Goal: Information Seeking & Learning: Learn about a topic

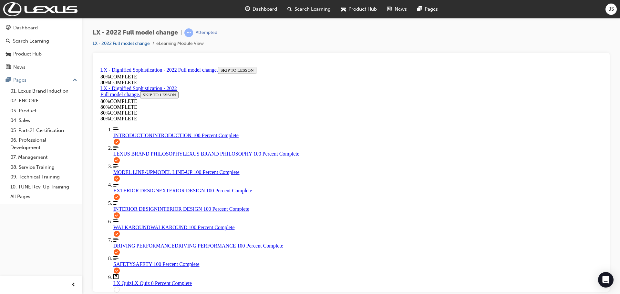
scroll to position [24, 0]
click at [324, 38] on div "LX - 2022 Full model change | Attempted LX - 2022 Full model change eLearning M…" at bounding box center [351, 40] width 517 height 24
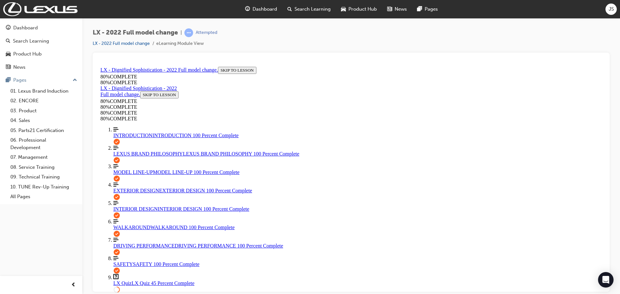
drag, startPoint x: 432, startPoint y: 241, endPoint x: 270, endPoint y: 218, distance: 163.1
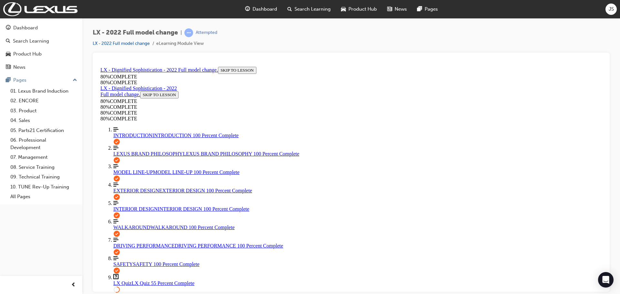
drag, startPoint x: 336, startPoint y: 205, endPoint x: 335, endPoint y: 217, distance: 12.7
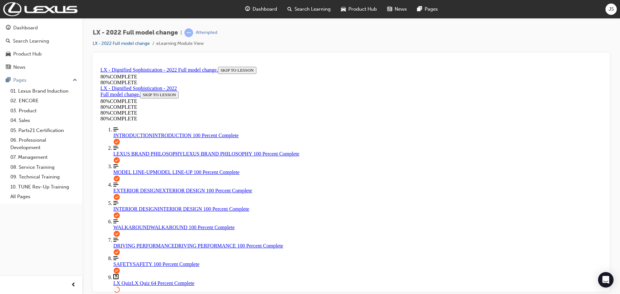
scroll to position [120, 0]
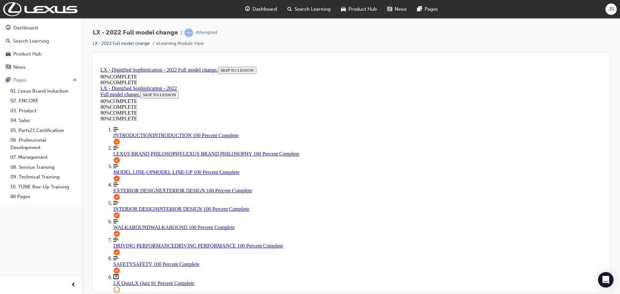
scroll to position [88, 0]
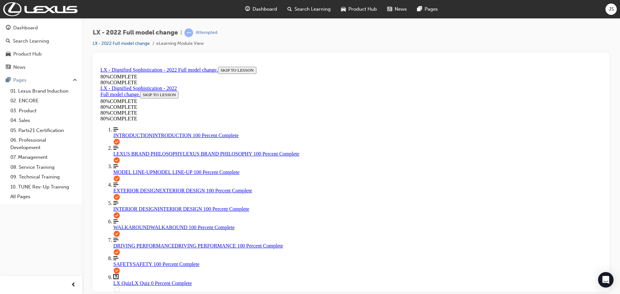
click at [186, 31] on span "learningRecordVerb_ATTEMPT-icon" at bounding box center [188, 32] width 9 height 9
click at [187, 31] on span "learningRecordVerb_ATTEMPT-icon" at bounding box center [188, 32] width 9 height 9
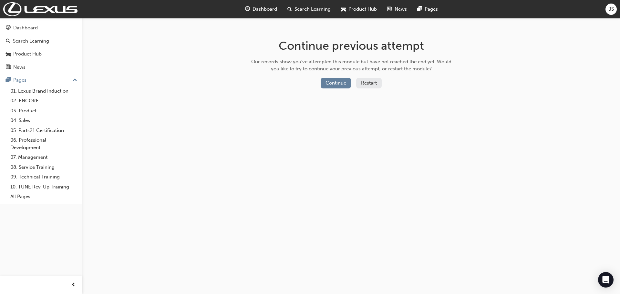
drag, startPoint x: 382, startPoint y: 85, endPoint x: 375, endPoint y: 82, distance: 7.2
click at [375, 82] on button "Restart" at bounding box center [369, 83] width 26 height 11
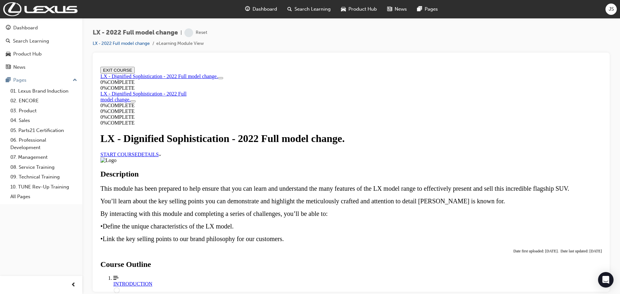
scroll to position [65, 0]
click at [138, 152] on link "START COURSE" at bounding box center [118, 154] width 37 height 5
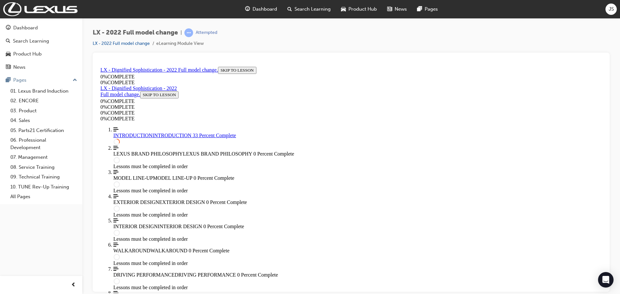
scroll to position [648, 0]
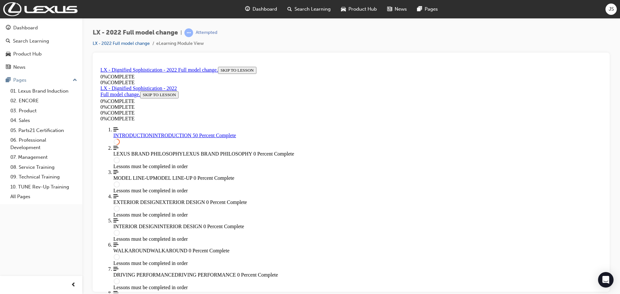
drag, startPoint x: 263, startPoint y: 255, endPoint x: 562, endPoint y: 242, distance: 298.8
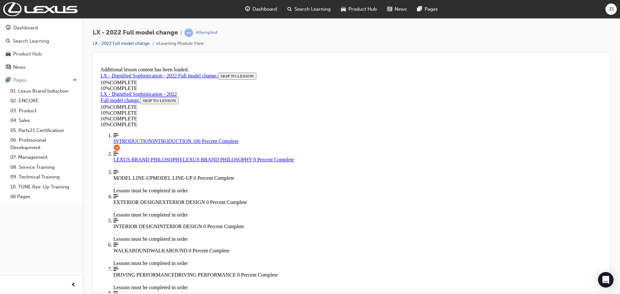
scroll to position [1841, 0]
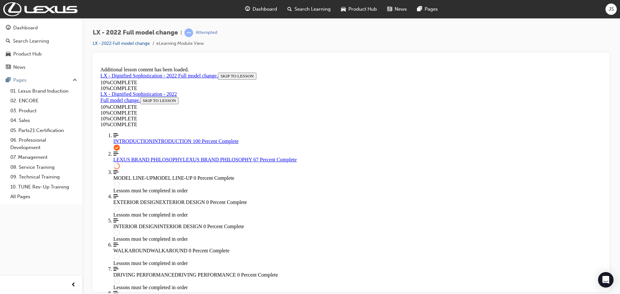
scroll to position [958, 0]
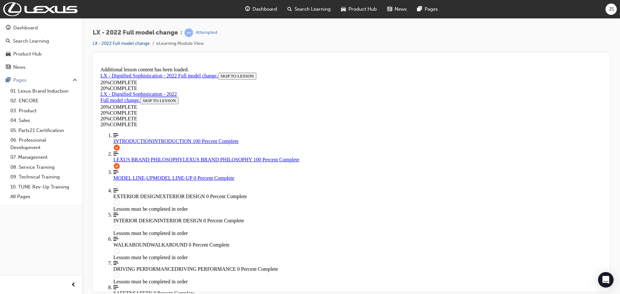
scroll to position [1139, 0]
drag, startPoint x: 358, startPoint y: 144, endPoint x: 378, endPoint y: 202, distance: 61.2
drag, startPoint x: 331, startPoint y: 221, endPoint x: 350, endPoint y: 168, distance: 56.6
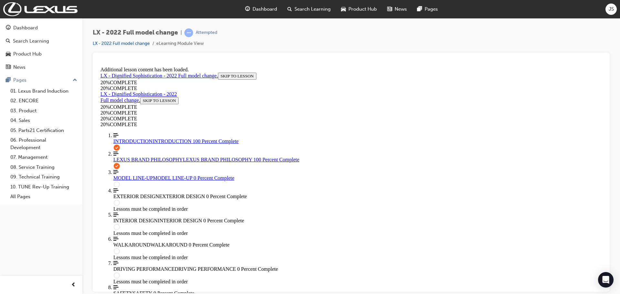
drag, startPoint x: 334, startPoint y: 99, endPoint x: 346, endPoint y: 200, distance: 101.5
drag, startPoint x: 354, startPoint y: 99, endPoint x: 375, endPoint y: 211, distance: 113.8
drag, startPoint x: 321, startPoint y: 96, endPoint x: 360, endPoint y: 178, distance: 91.5
drag, startPoint x: 325, startPoint y: 94, endPoint x: 340, endPoint y: 96, distance: 15.6
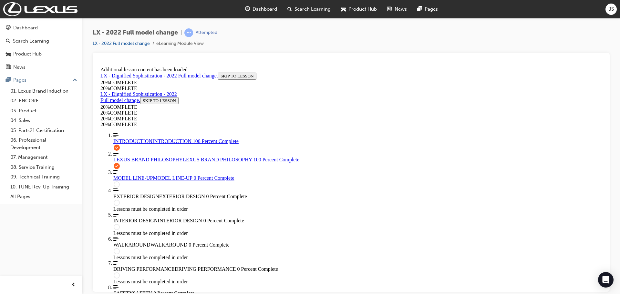
scroll to position [192, 0]
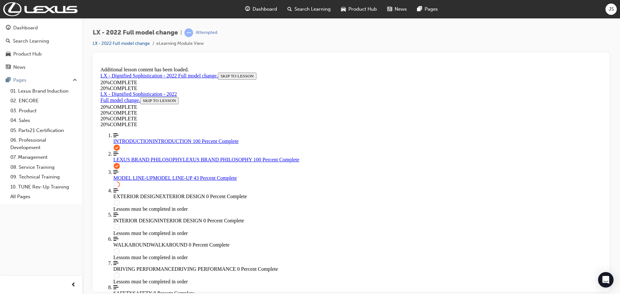
drag, startPoint x: 437, startPoint y: 158, endPoint x: 437, endPoint y: 162, distance: 4.2
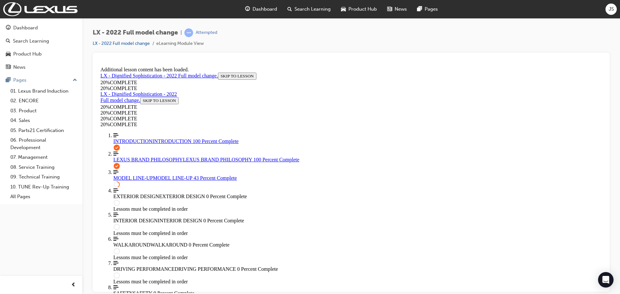
drag, startPoint x: 423, startPoint y: 214, endPoint x: 401, endPoint y: 198, distance: 27.7
drag, startPoint x: 287, startPoint y: 164, endPoint x: 284, endPoint y: 168, distance: 4.4
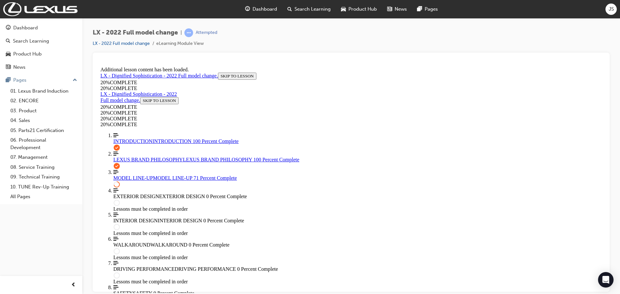
scroll to position [558, 0]
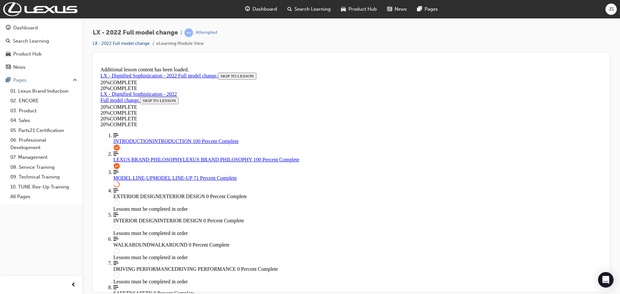
drag, startPoint x: 381, startPoint y: 176, endPoint x: 384, endPoint y: 175, distance: 3.9
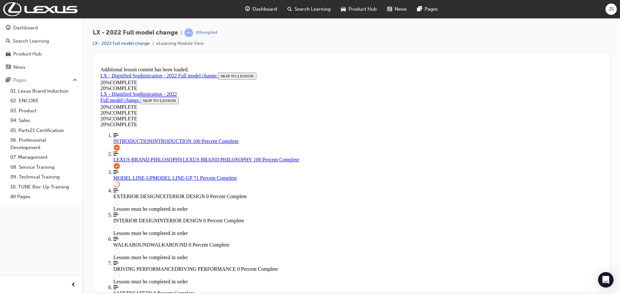
scroll to position [1, 0]
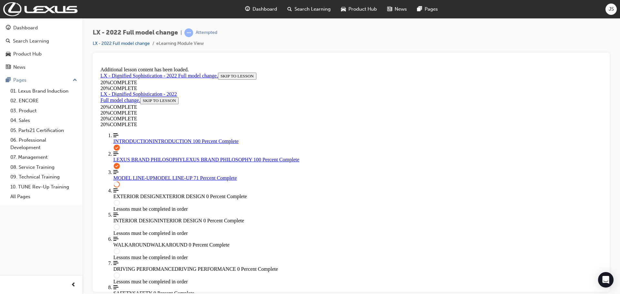
drag, startPoint x: 316, startPoint y: 281, endPoint x: 320, endPoint y: 278, distance: 4.6
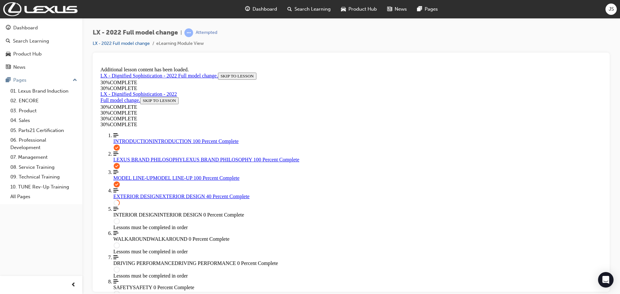
scroll to position [410, 0]
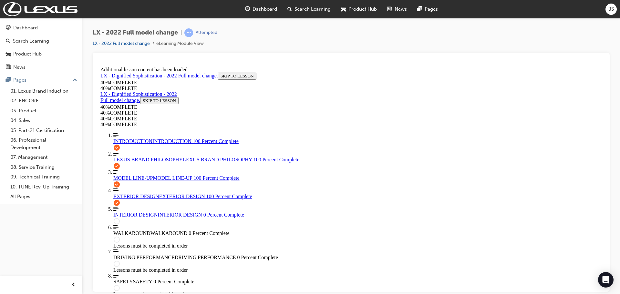
scroll to position [688, 0]
drag, startPoint x: 476, startPoint y: 88, endPoint x: 386, endPoint y: 93, distance: 90.9
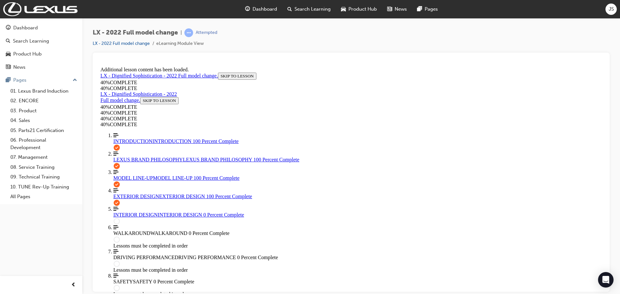
scroll to position [803, 0]
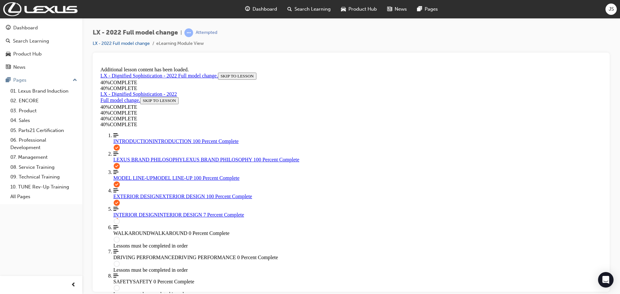
drag, startPoint x: 451, startPoint y: 111, endPoint x: 288, endPoint y: 156, distance: 169.3
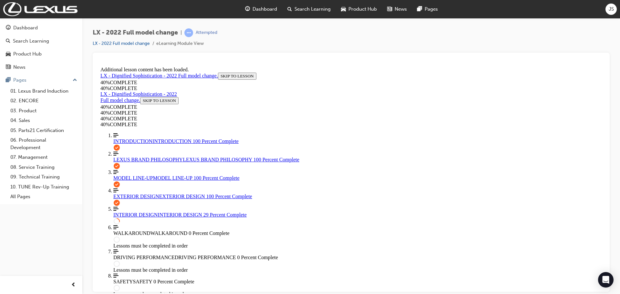
scroll to position [507, 0]
drag, startPoint x: 458, startPoint y: 106, endPoint x: 375, endPoint y: 114, distance: 82.8
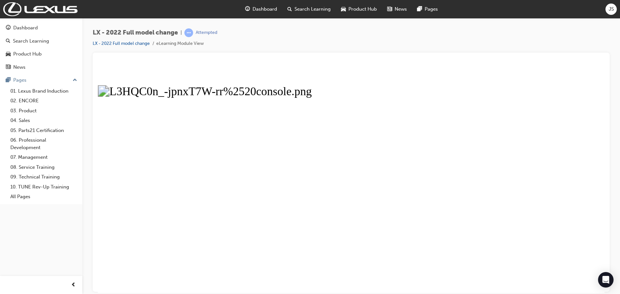
click at [321, 228] on button "Unzoom image" at bounding box center [351, 178] width 507 height 229
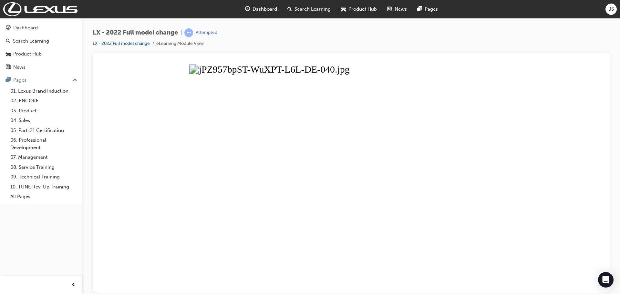
click at [423, 194] on button "Unzoom image" at bounding box center [351, 178] width 507 height 229
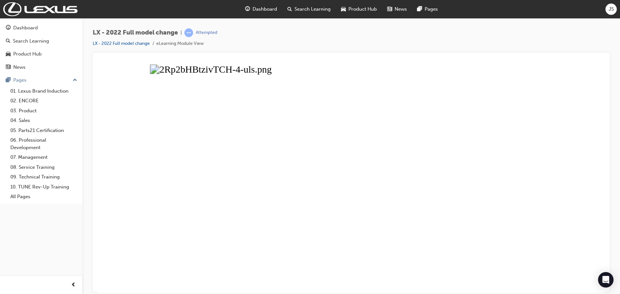
click at [406, 190] on button "Unzoom image" at bounding box center [351, 178] width 507 height 229
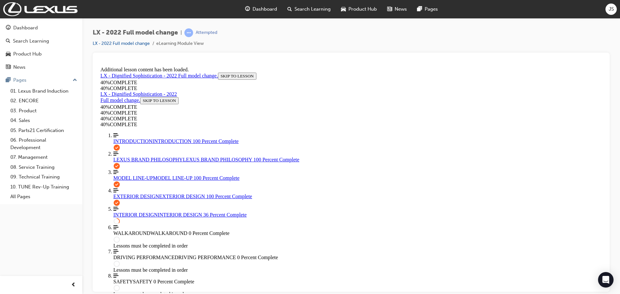
scroll to position [507, 0]
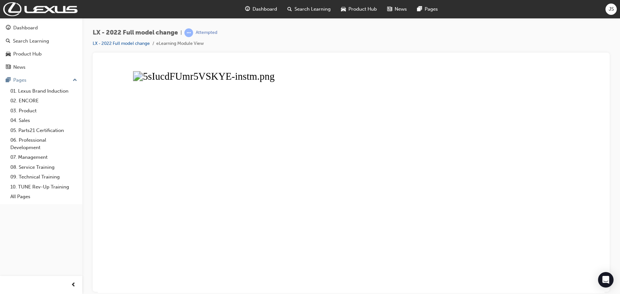
click at [397, 204] on button "Unzoom image" at bounding box center [351, 178] width 507 height 229
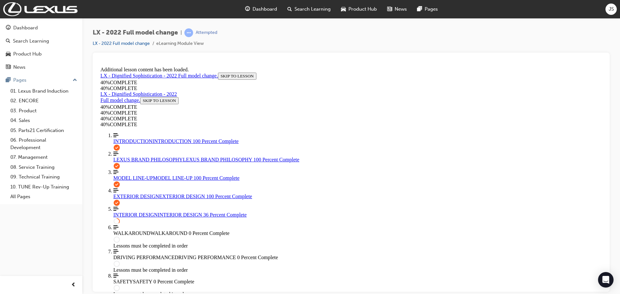
scroll to position [0, 0]
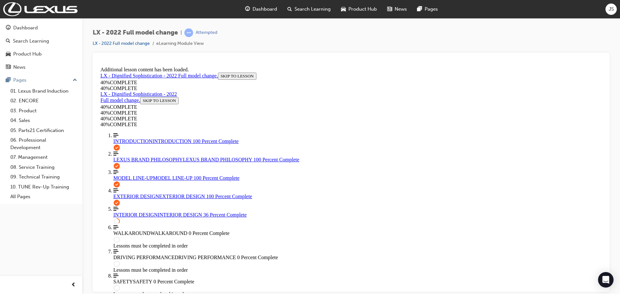
drag, startPoint x: 383, startPoint y: 189, endPoint x: 528, endPoint y: 194, distance: 144.8
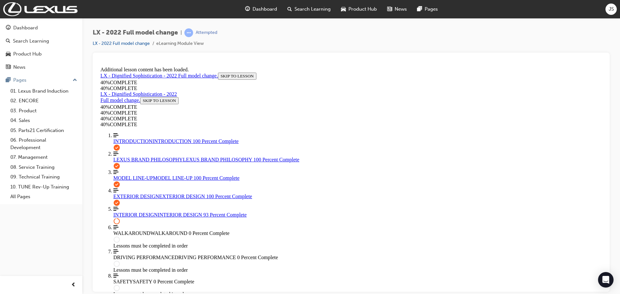
scroll to position [1880, 0]
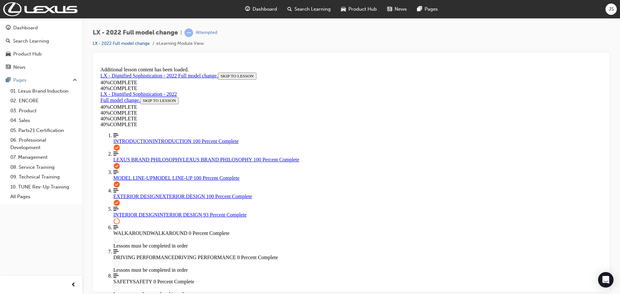
scroll to position [1945, 0]
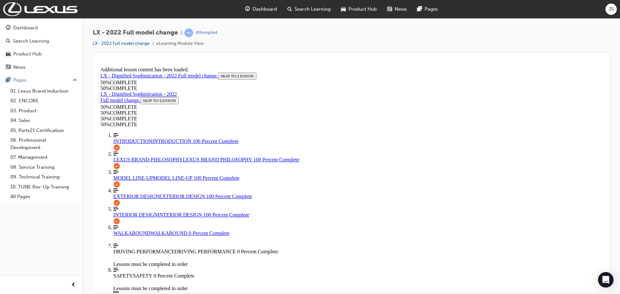
scroll to position [2139, 0]
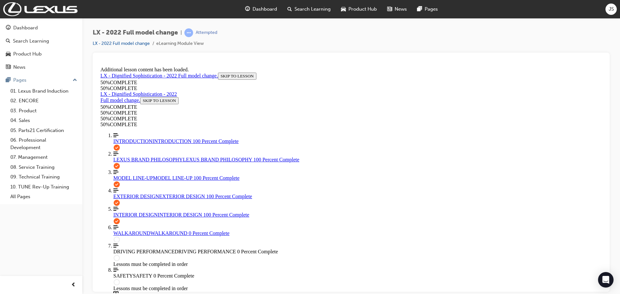
scroll to position [2326, 0]
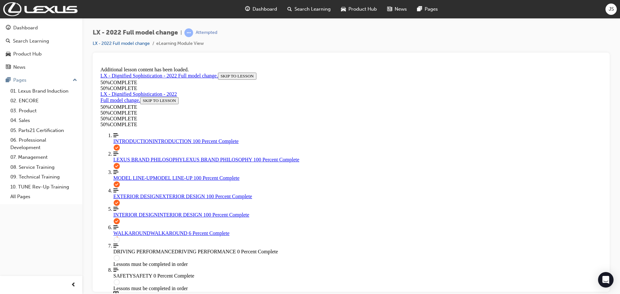
scroll to position [342, 0]
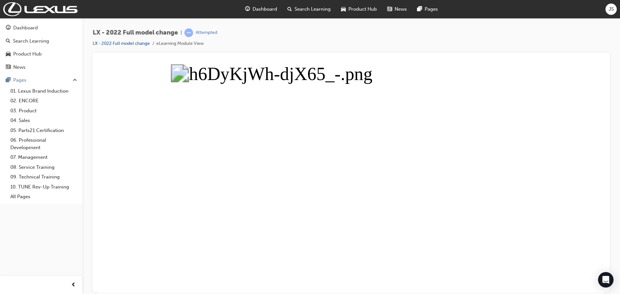
click at [360, 153] on button "Unzoom image" at bounding box center [351, 178] width 507 height 229
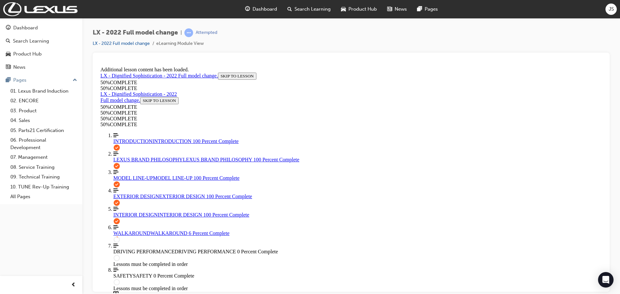
scroll to position [97, 0]
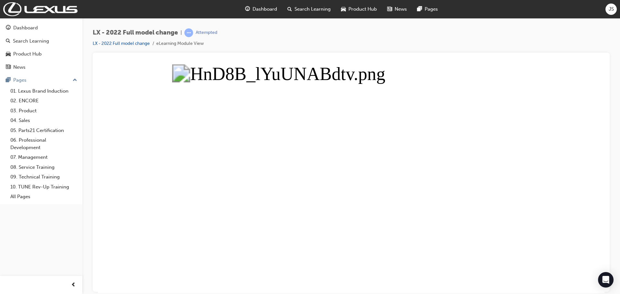
click at [532, 155] on button "Unzoom image" at bounding box center [351, 178] width 507 height 229
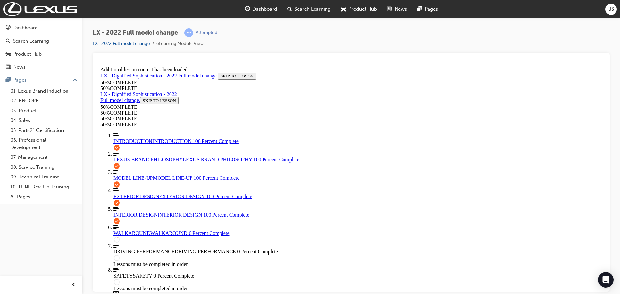
scroll to position [219, 0]
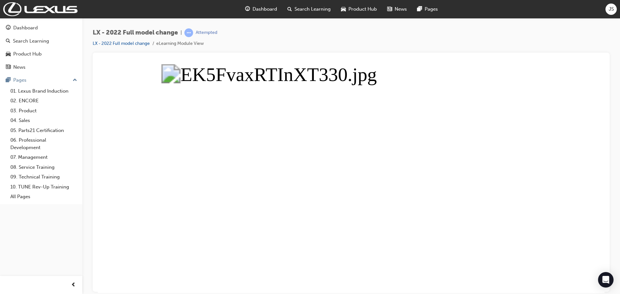
click at [258, 215] on button "Unzoom image" at bounding box center [351, 178] width 507 height 229
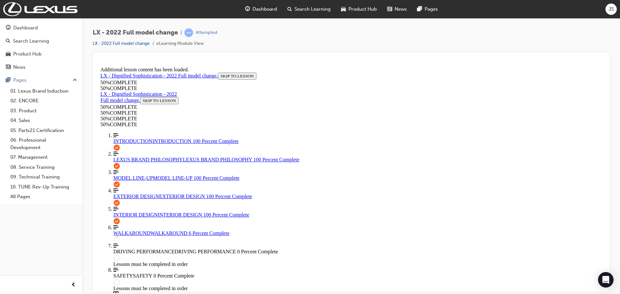
scroll to position [216, 0]
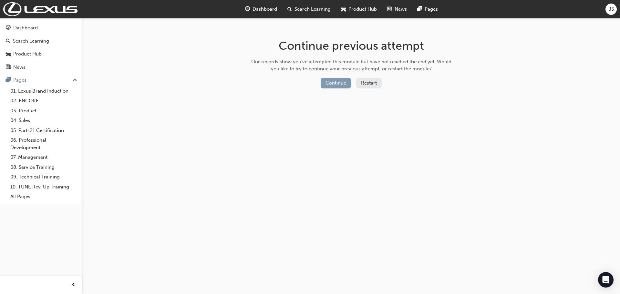
click at [333, 87] on button "Continue" at bounding box center [336, 83] width 30 height 11
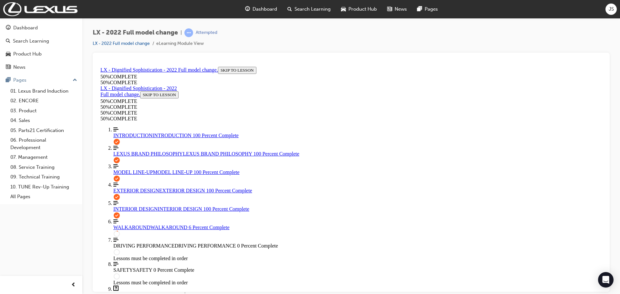
scroll to position [152, 0]
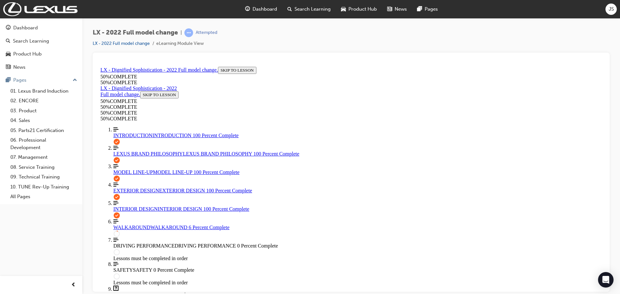
scroll to position [129, 0]
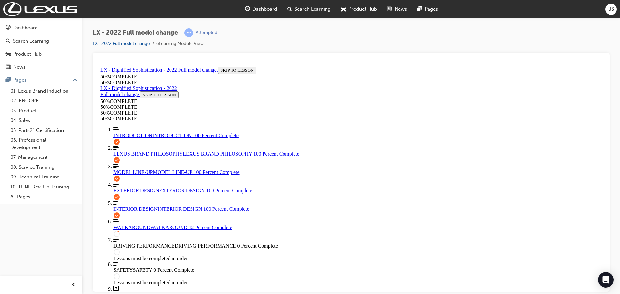
scroll to position [345, 0]
drag, startPoint x: 324, startPoint y: 179, endPoint x: 323, endPoint y: 183, distance: 3.2
drag, startPoint x: 431, startPoint y: 245, endPoint x: 487, endPoint y: 246, distance: 55.9
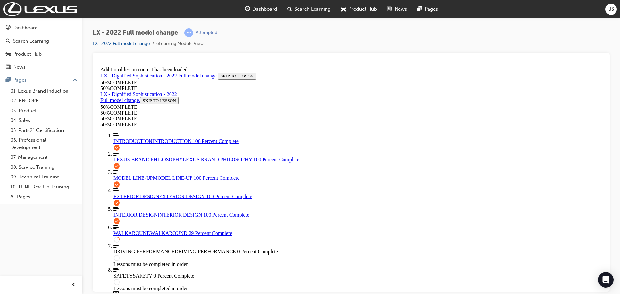
scroll to position [620, 0]
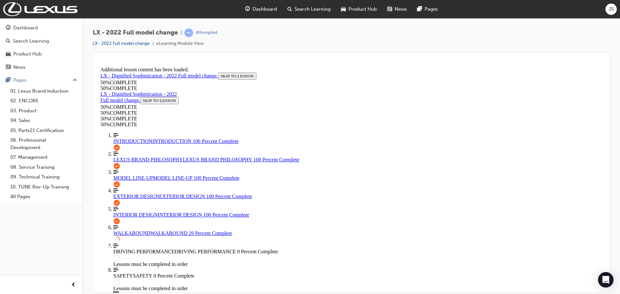
scroll to position [696, 0]
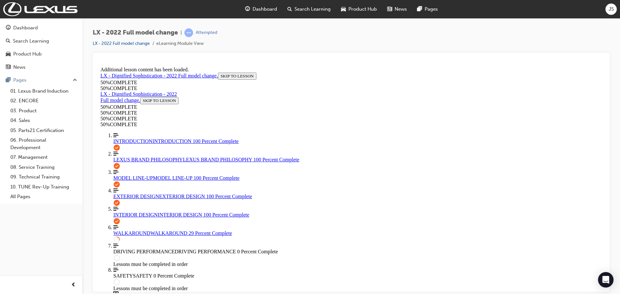
scroll to position [102, 0]
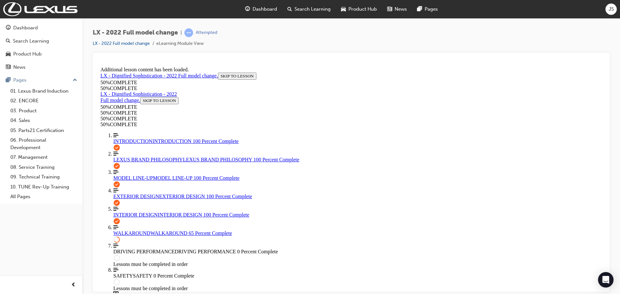
scroll to position [1094, 0]
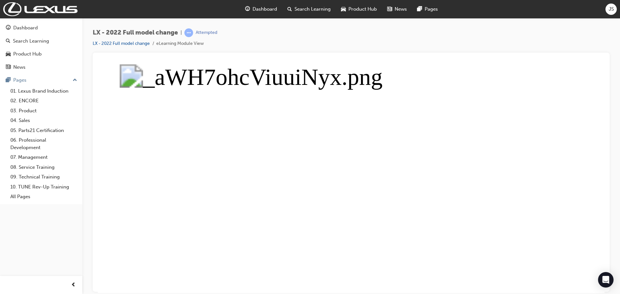
click at [493, 119] on button "Unzoom image" at bounding box center [351, 178] width 507 height 229
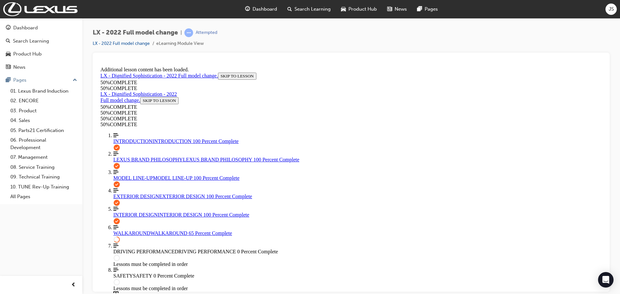
scroll to position [162, 0]
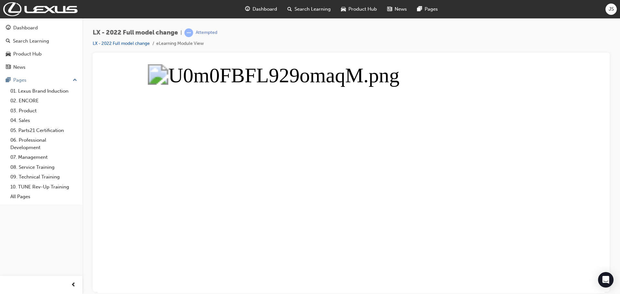
click at [507, 153] on button "Unzoom image" at bounding box center [351, 178] width 507 height 229
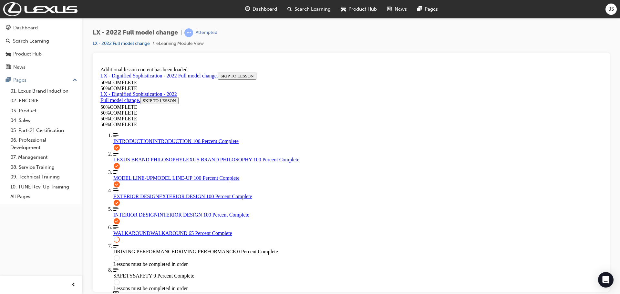
scroll to position [396, 0]
drag, startPoint x: 352, startPoint y: 206, endPoint x: 357, endPoint y: 199, distance: 9.2
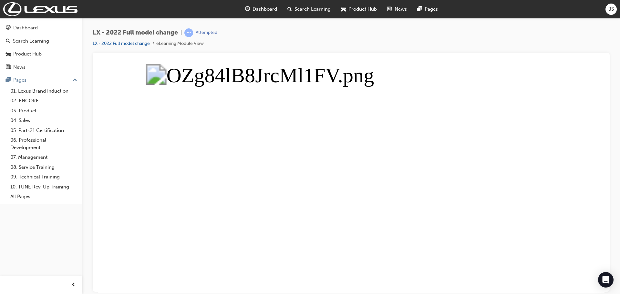
click at [504, 163] on button "Unzoom image" at bounding box center [351, 178] width 507 height 229
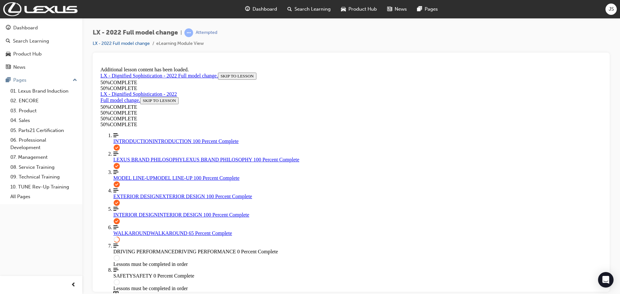
scroll to position [226, 0]
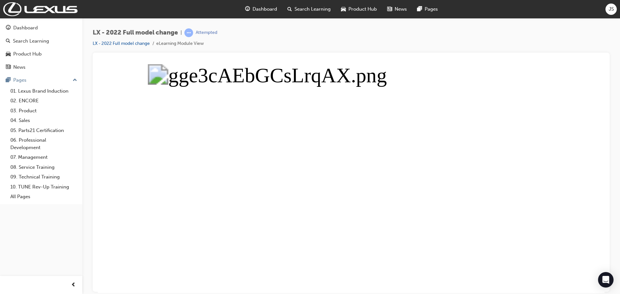
click at [444, 203] on button "Unzoom image" at bounding box center [351, 178] width 507 height 229
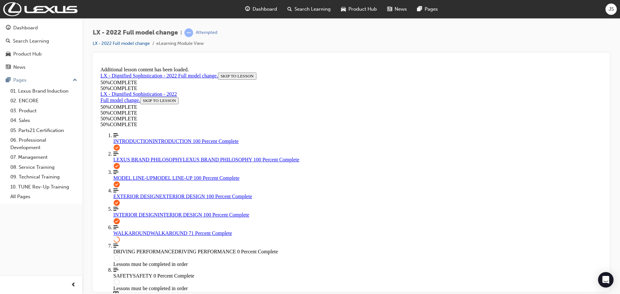
scroll to position [65, 0]
